Goal: Check status: Check status

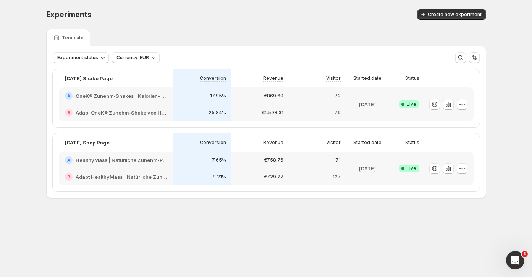
click at [285, 172] on div "€729.27" at bounding box center [259, 176] width 57 height 17
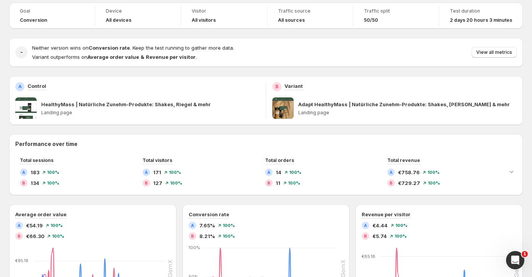
scroll to position [46, 0]
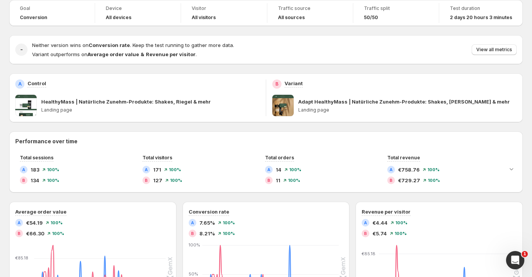
click at [207, 19] on h4 "All visitors" at bounding box center [204, 18] width 24 height 6
click at [278, 84] on div "B" at bounding box center [276, 83] width 9 height 9
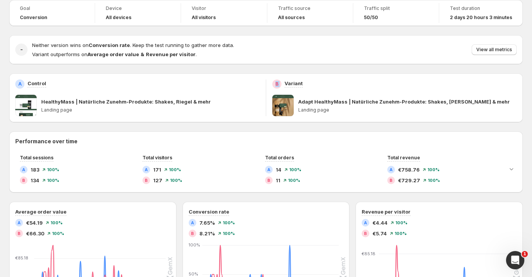
click at [278, 84] on div "B" at bounding box center [276, 83] width 9 height 9
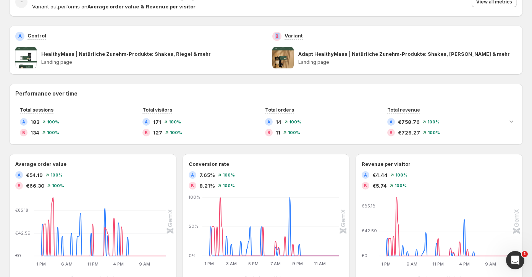
scroll to position [0, 0]
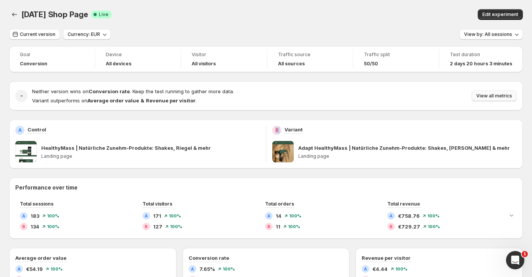
click at [487, 94] on span "View all metrics" at bounding box center [494, 96] width 36 height 6
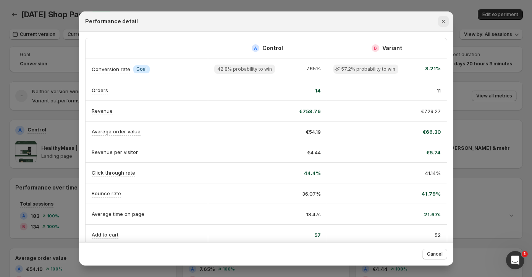
click at [443, 21] on icon "Close" at bounding box center [442, 21] width 3 height 3
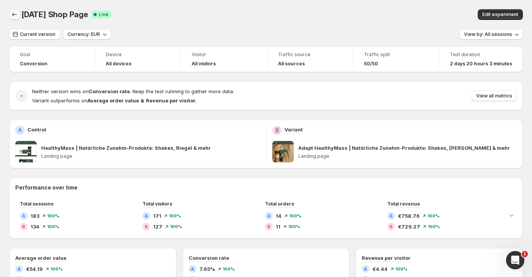
click at [13, 18] on icon "Back" at bounding box center [15, 15] width 8 height 8
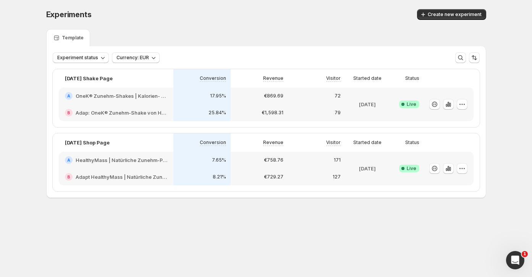
click at [311, 105] on div "79" at bounding box center [316, 112] width 57 height 17
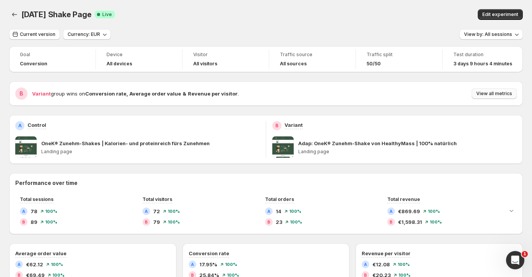
click at [487, 96] on span "View all metrics" at bounding box center [494, 93] width 36 height 6
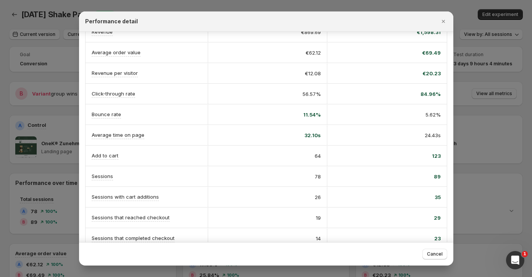
scroll to position [127, 0]
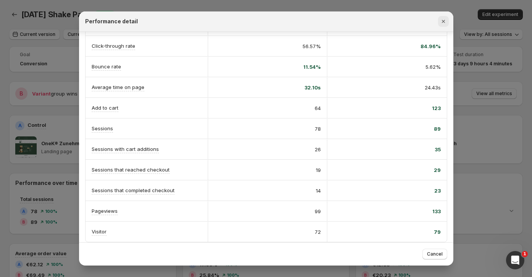
click at [442, 20] on icon "Close" at bounding box center [443, 22] width 8 height 8
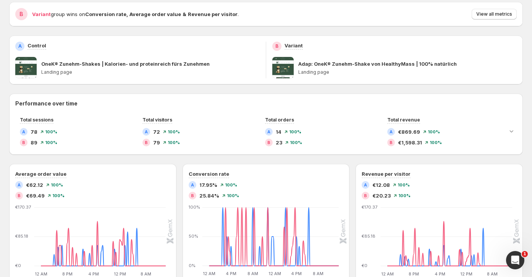
scroll to position [0, 0]
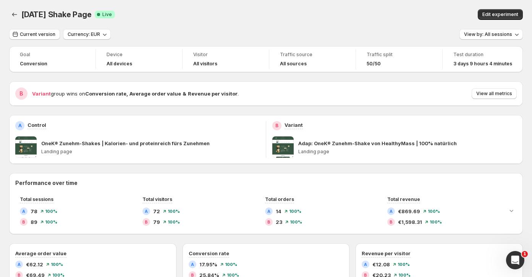
click at [379, 154] on p "Landing page" at bounding box center [407, 151] width 218 height 6
